Goal: Navigation & Orientation: Go to known website

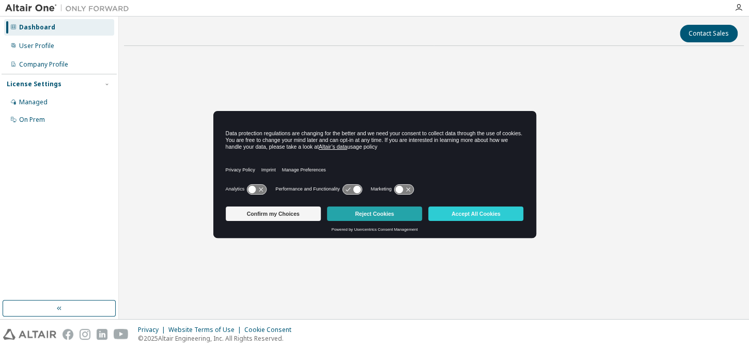
click at [381, 215] on button "Reject Cookies" at bounding box center [374, 214] width 95 height 14
